Goal: Task Accomplishment & Management: Complete application form

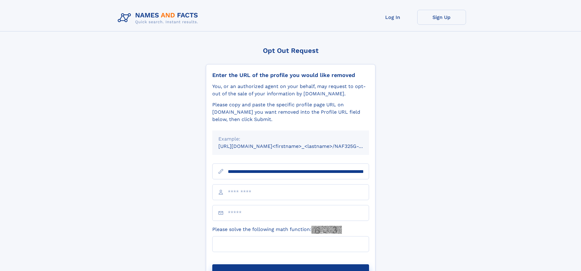
scroll to position [0, 60]
type input "**********"
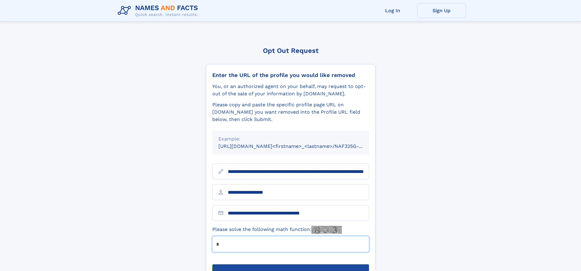
type input "*"
click at [290, 264] on button "Submit Opt Out Request" at bounding box center [290, 274] width 157 height 20
